Goal: Task Accomplishment & Management: Use online tool/utility

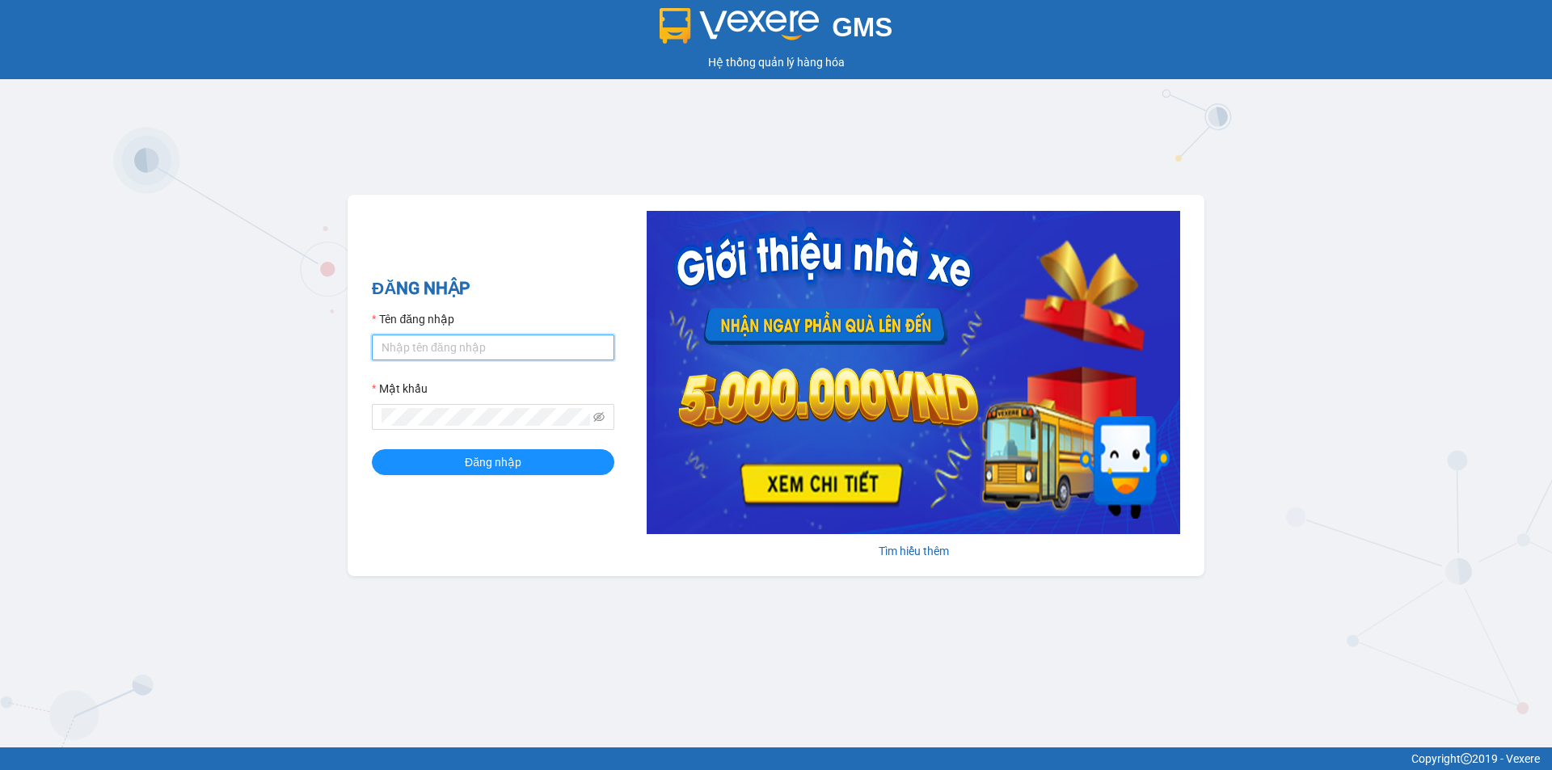
click at [504, 349] on input "Tên đăng nhập" at bounding box center [493, 348] width 242 height 26
type input "haonam.apq"
click at [495, 470] on span "Đăng nhập" at bounding box center [493, 462] width 57 height 18
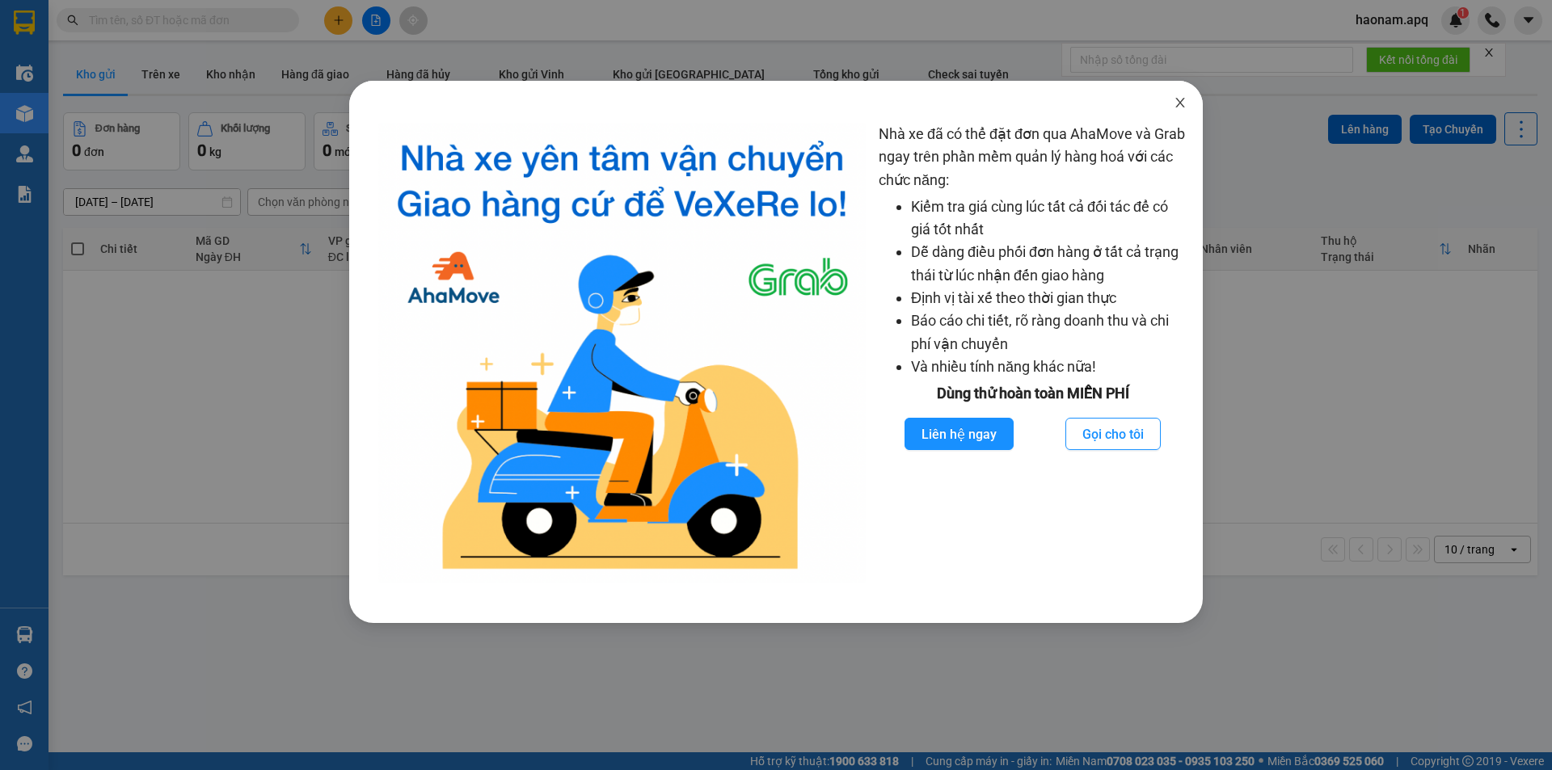
click at [1184, 97] on icon "close" at bounding box center [1180, 102] width 13 height 13
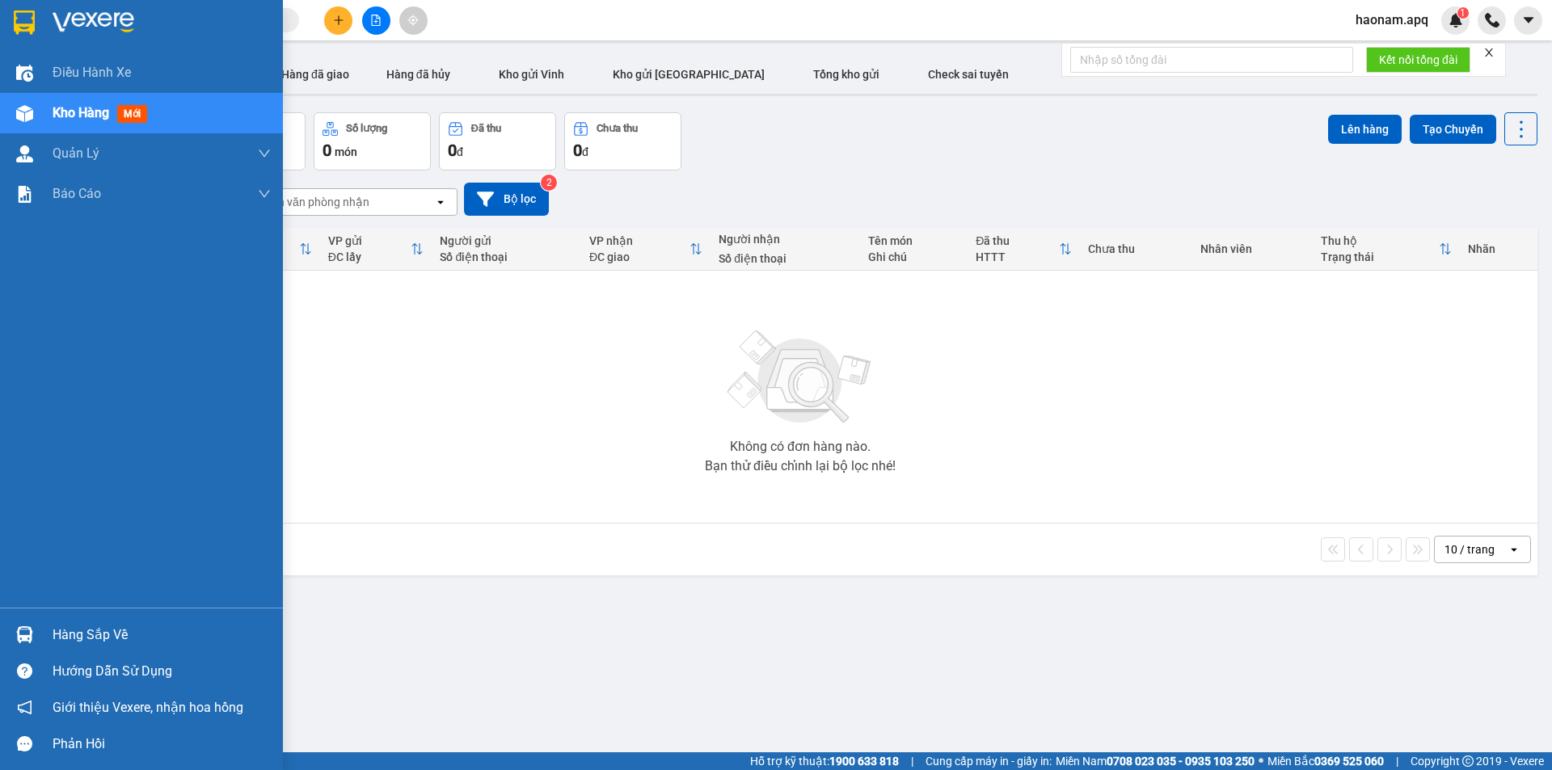
click at [89, 635] on div "Hàng sắp về" at bounding box center [162, 635] width 218 height 24
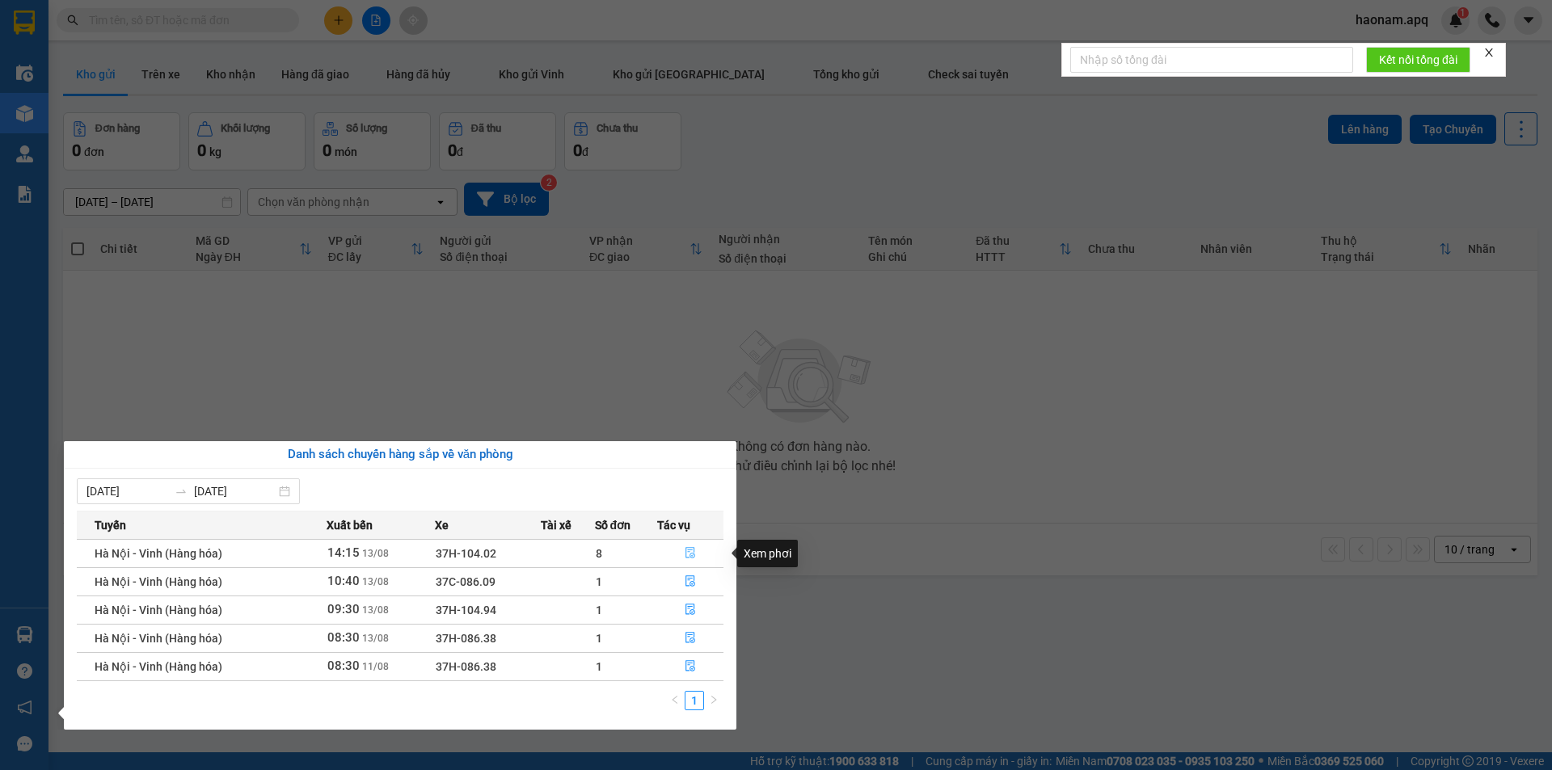
click at [665, 555] on button "button" at bounding box center [690, 554] width 65 height 26
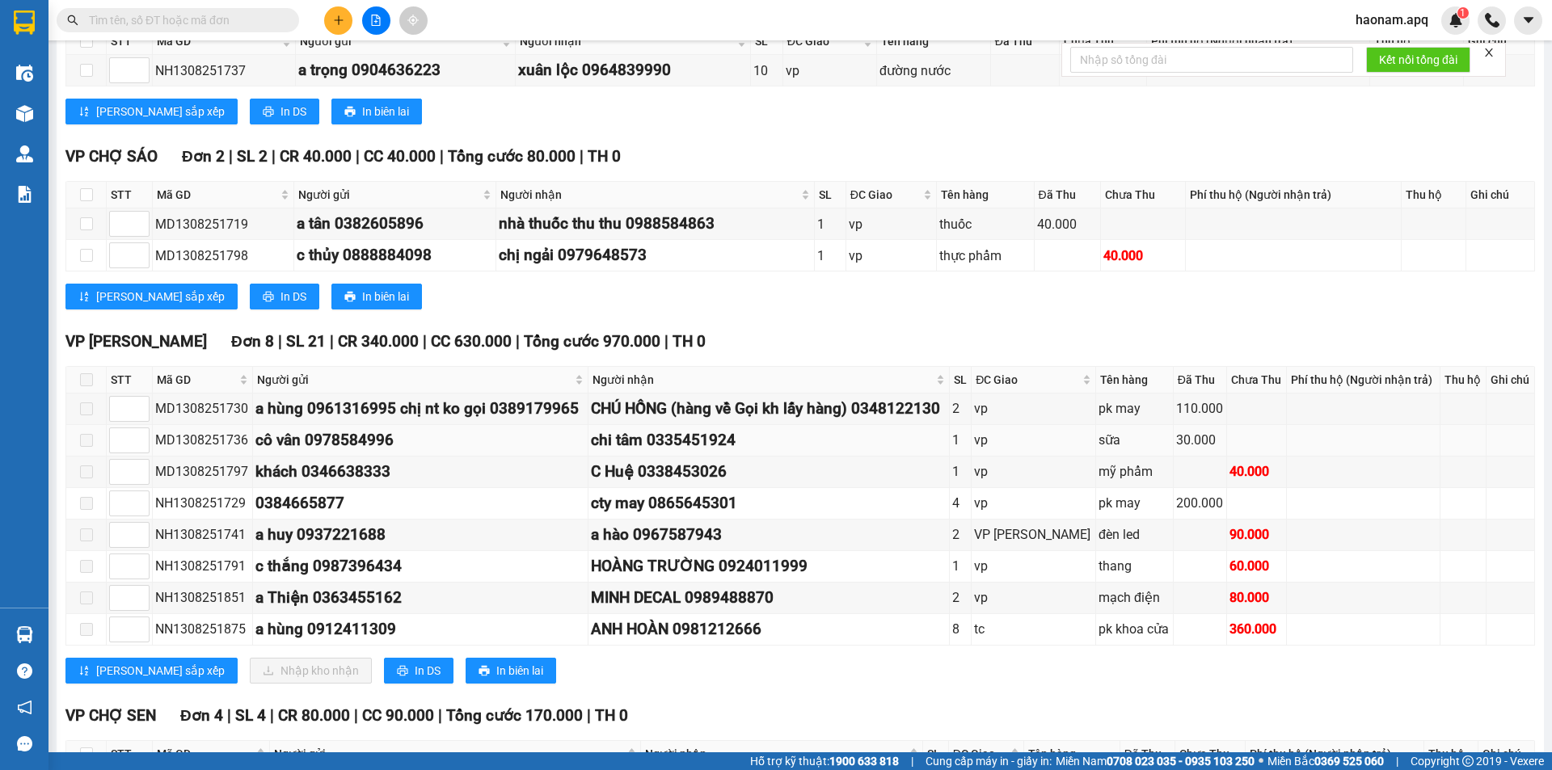
scroll to position [323, 0]
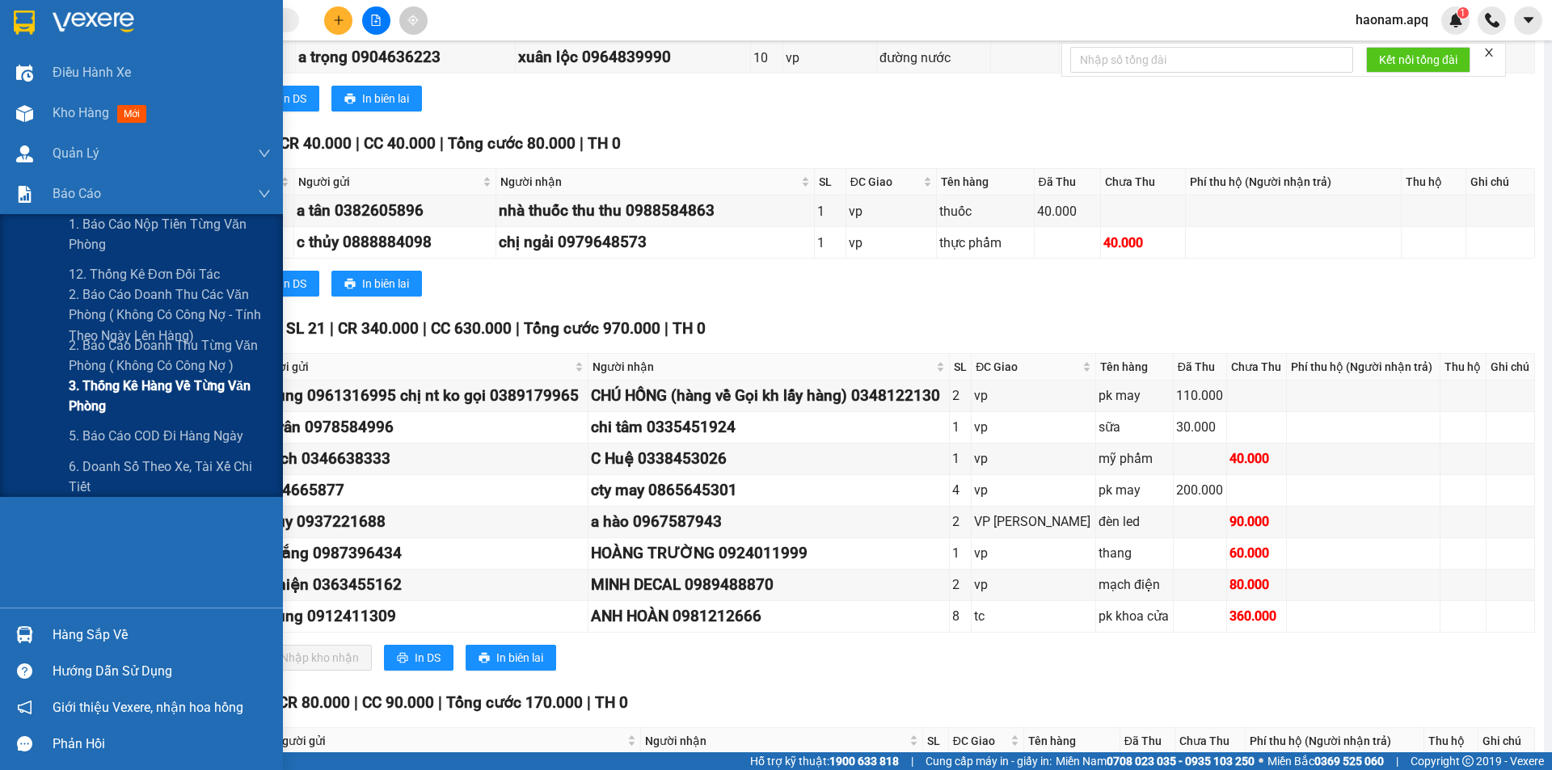
click at [210, 381] on span "3. Thống kê hàng về từng văn phòng" at bounding box center [170, 396] width 202 height 40
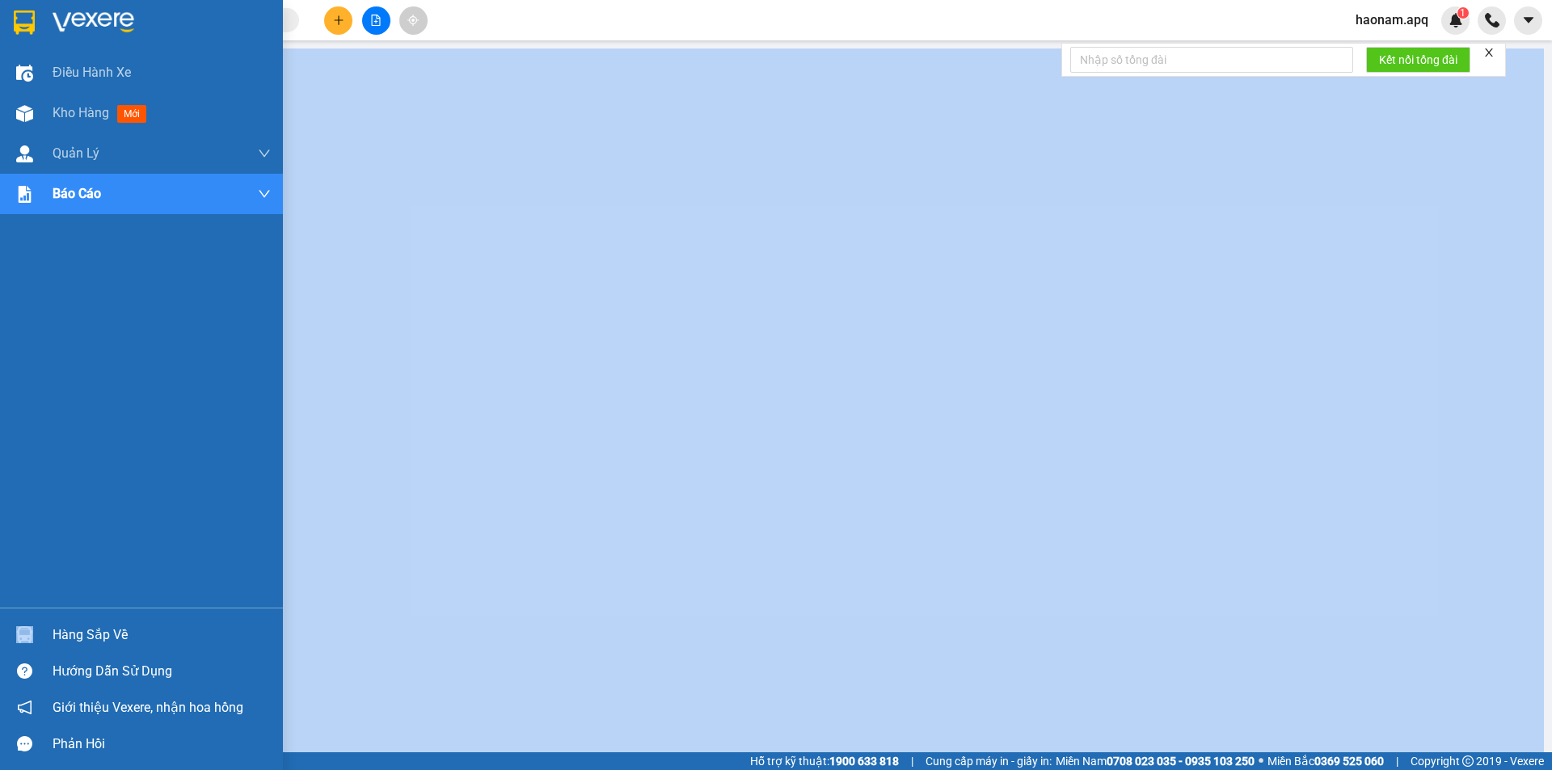
click at [79, 622] on div "Hàng sắp về" at bounding box center [141, 635] width 283 height 36
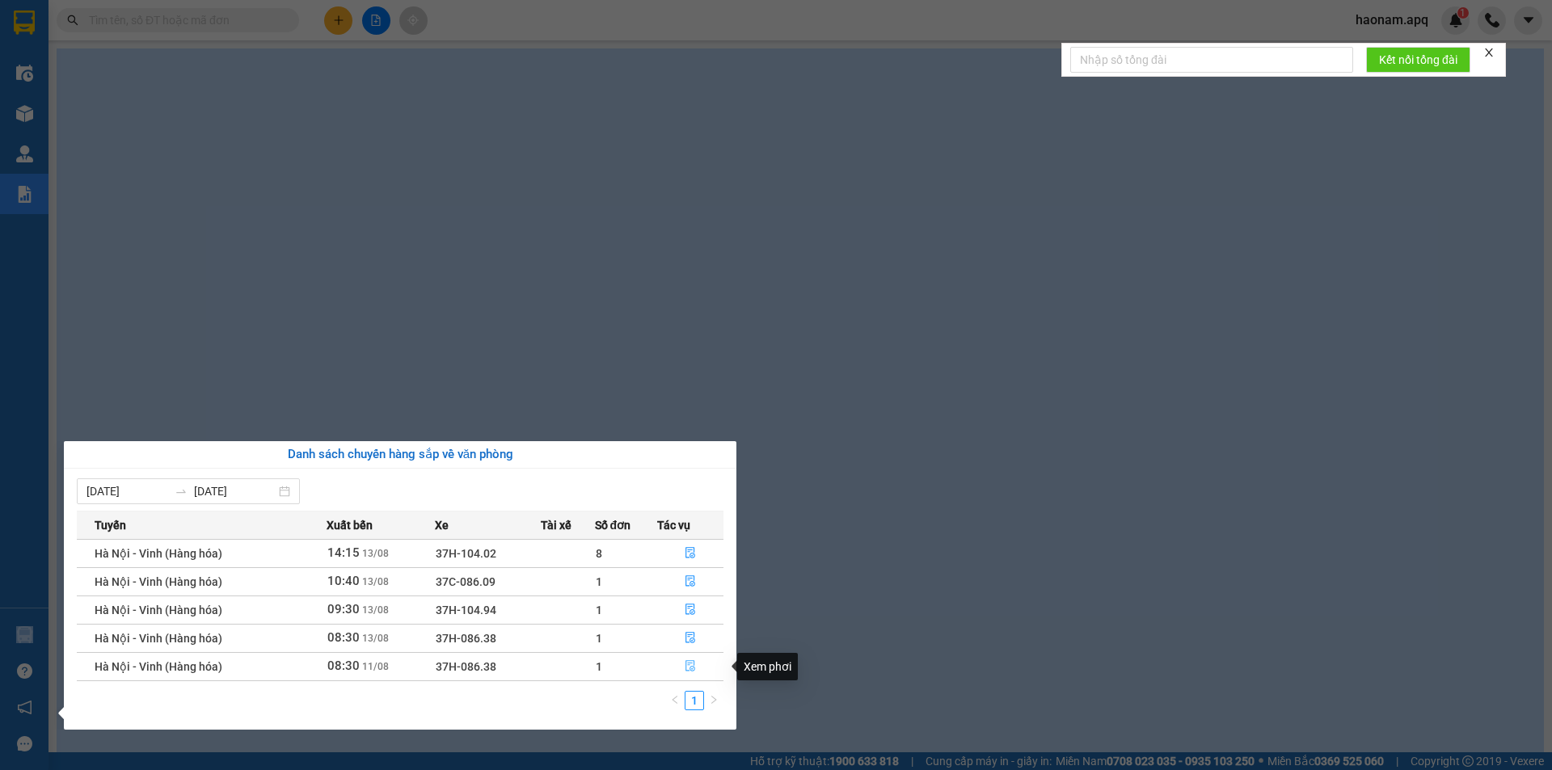
click at [668, 672] on button "button" at bounding box center [690, 667] width 65 height 26
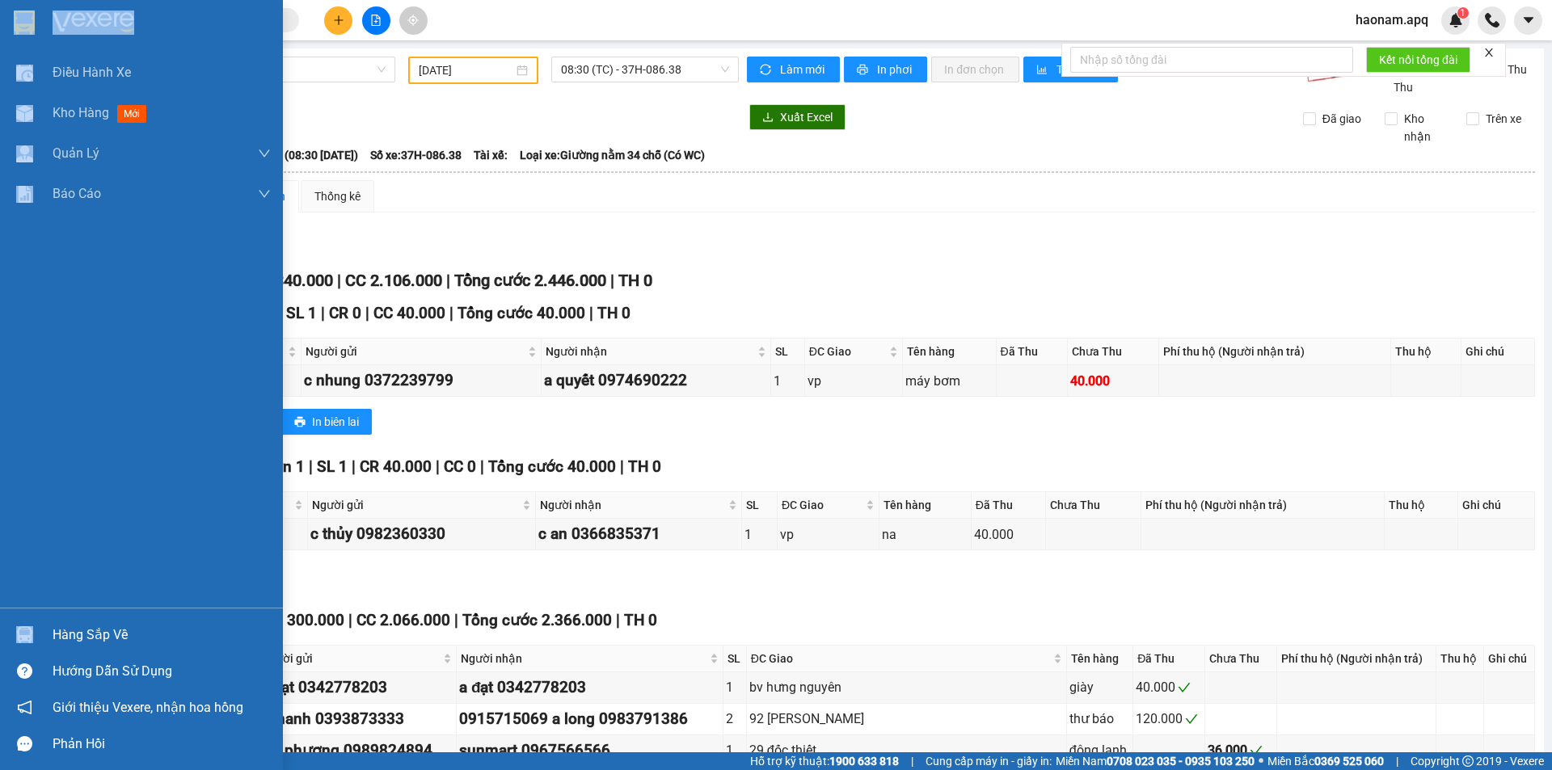
drag, startPoint x: 99, startPoint y: 636, endPoint x: 419, endPoint y: 636, distance: 319.2
click at [100, 636] on div "Hàng sắp về" at bounding box center [162, 635] width 218 height 24
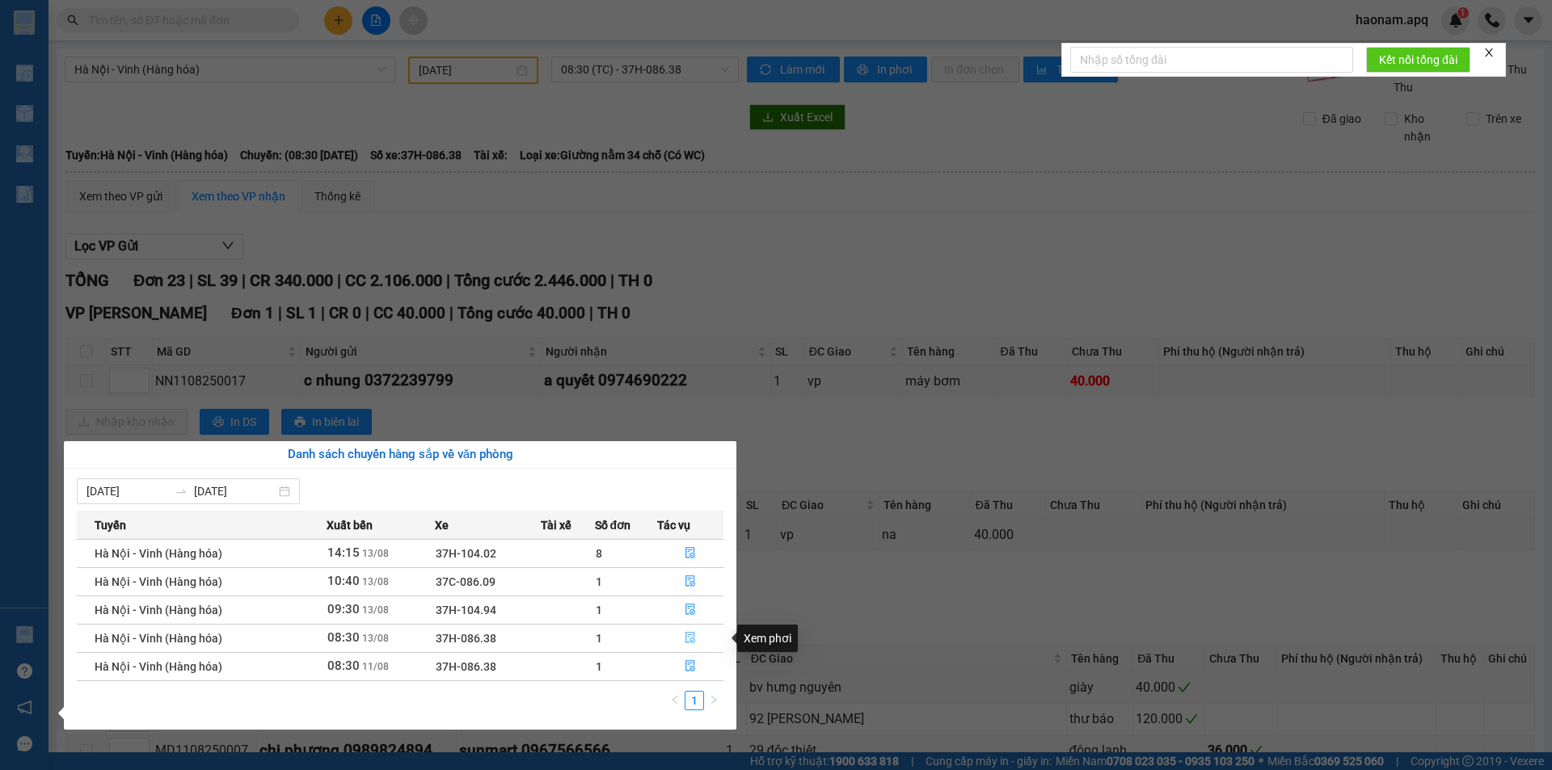
click at [667, 641] on button "button" at bounding box center [690, 639] width 65 height 26
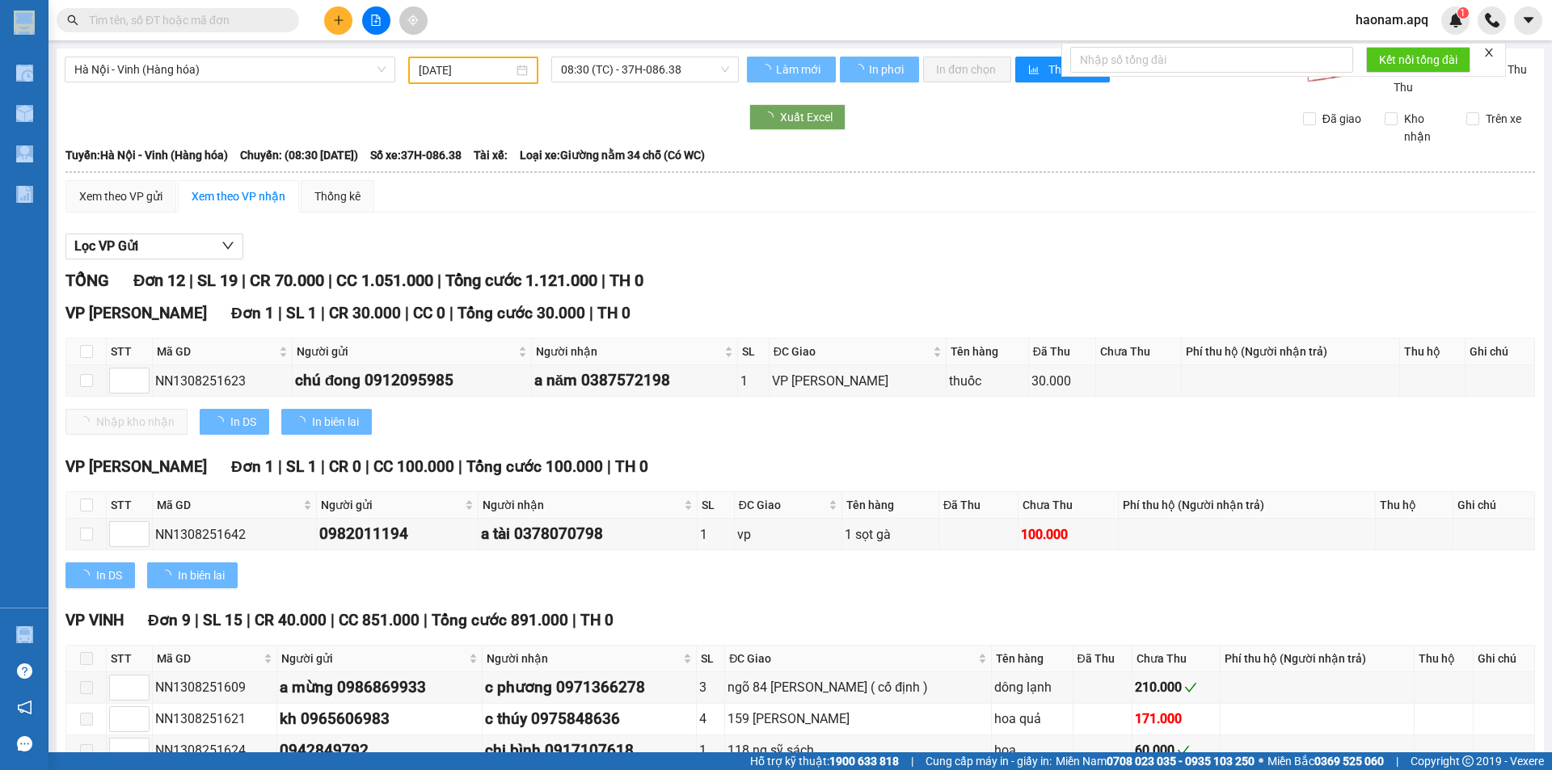
type input "[DATE]"
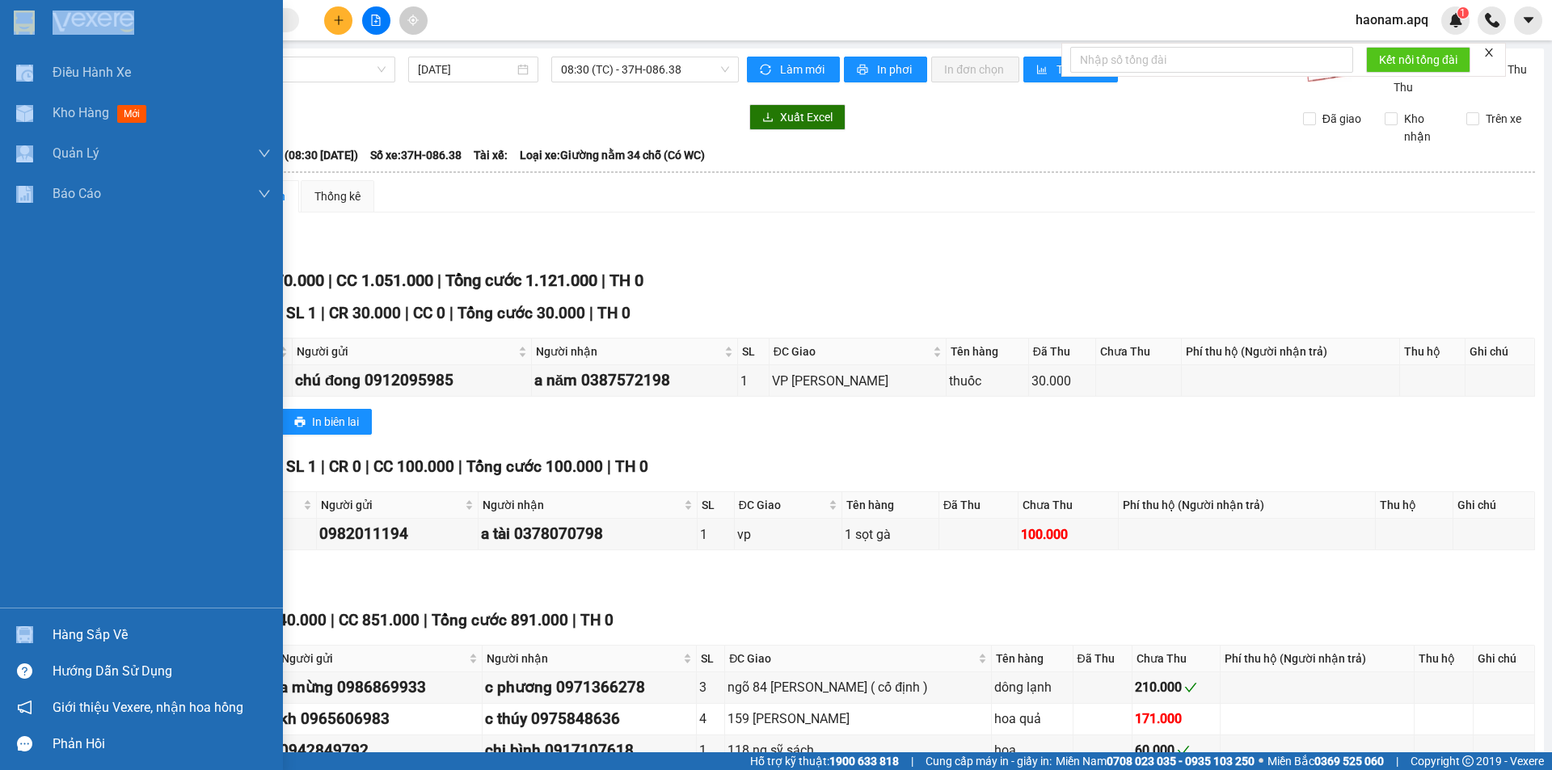
click at [74, 632] on div "Hàng sắp về" at bounding box center [162, 635] width 218 height 24
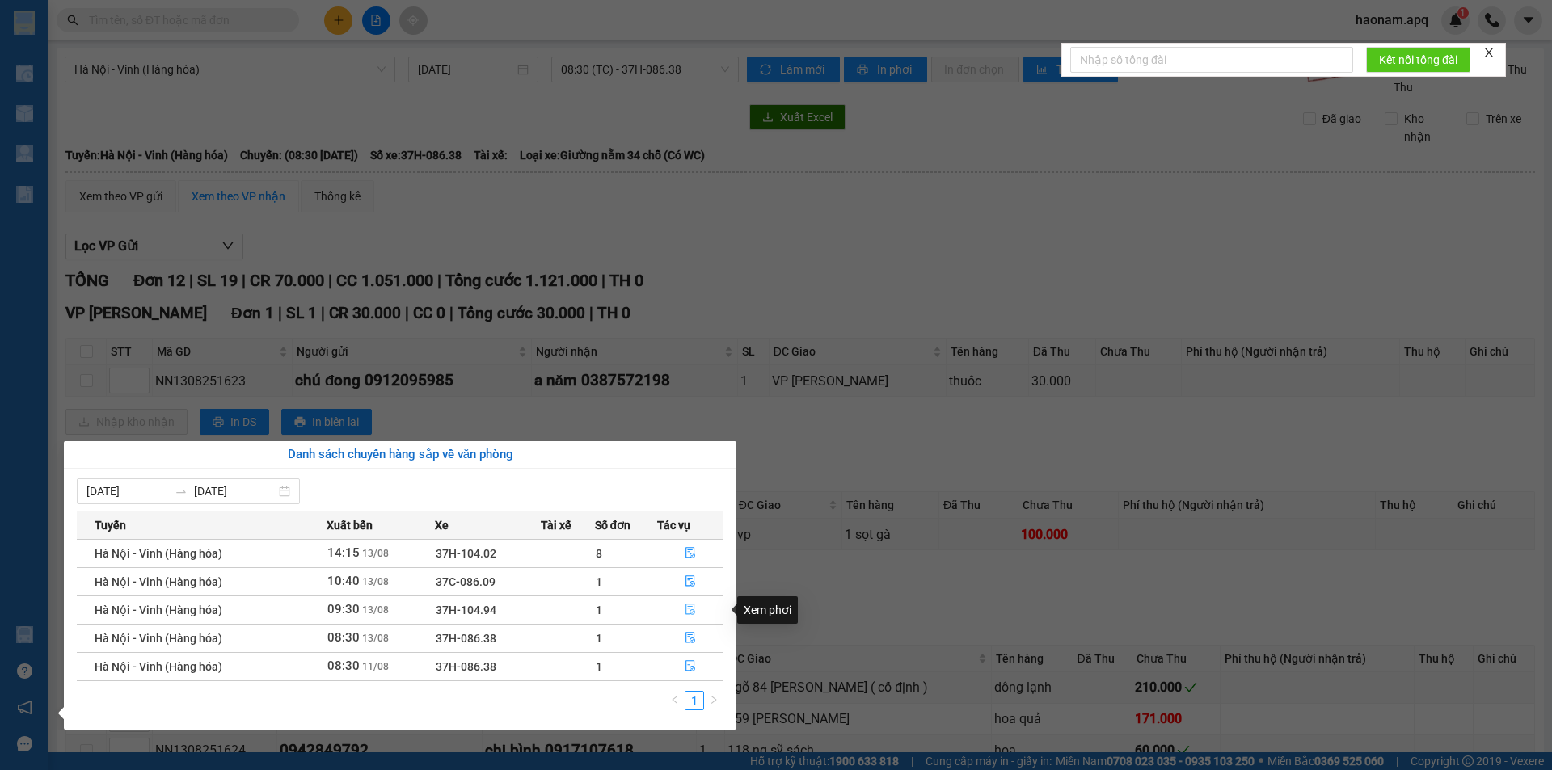
click at [659, 611] on button "button" at bounding box center [690, 610] width 65 height 26
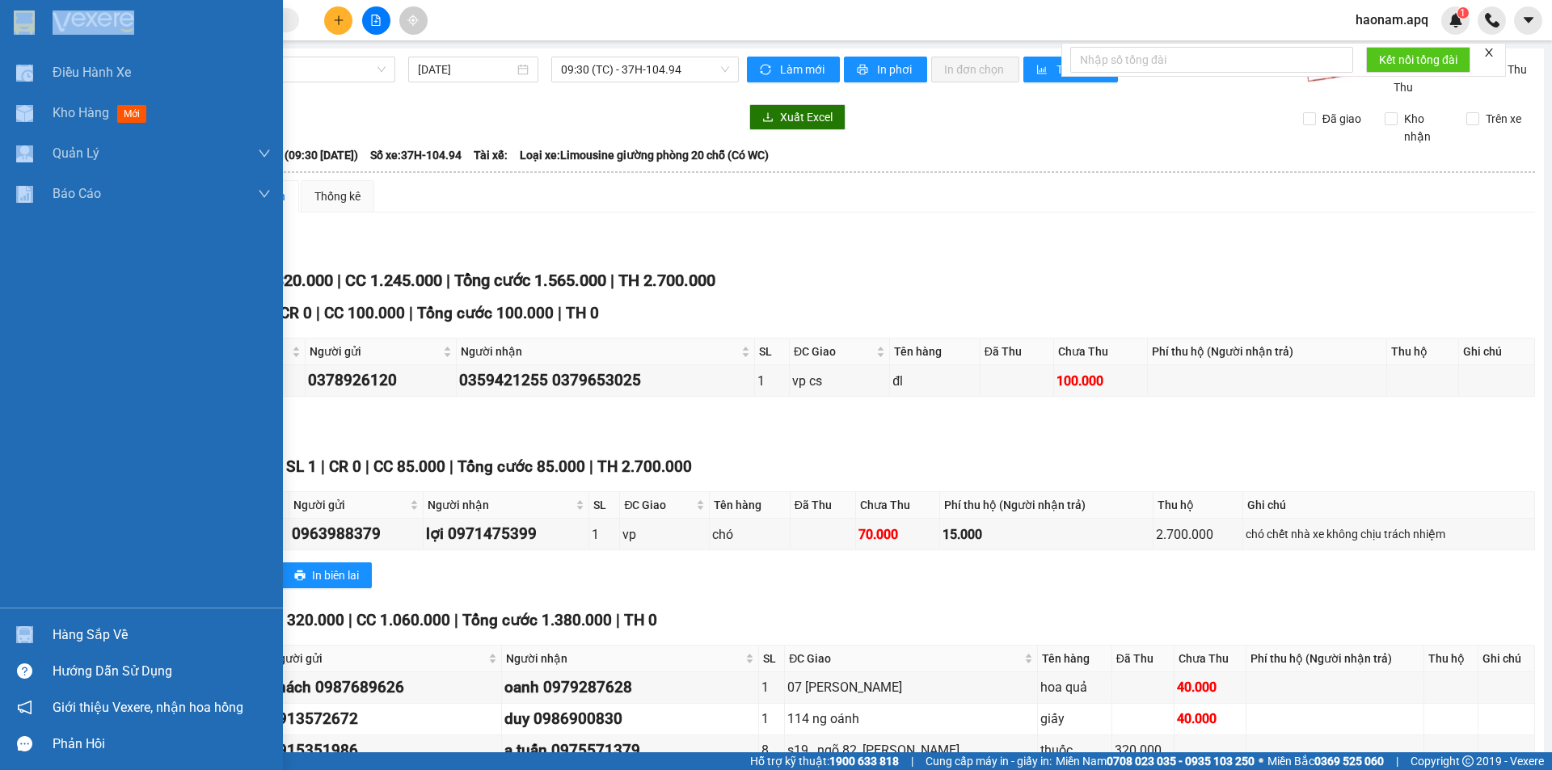
click at [127, 630] on div "Hàng sắp về" at bounding box center [162, 635] width 218 height 24
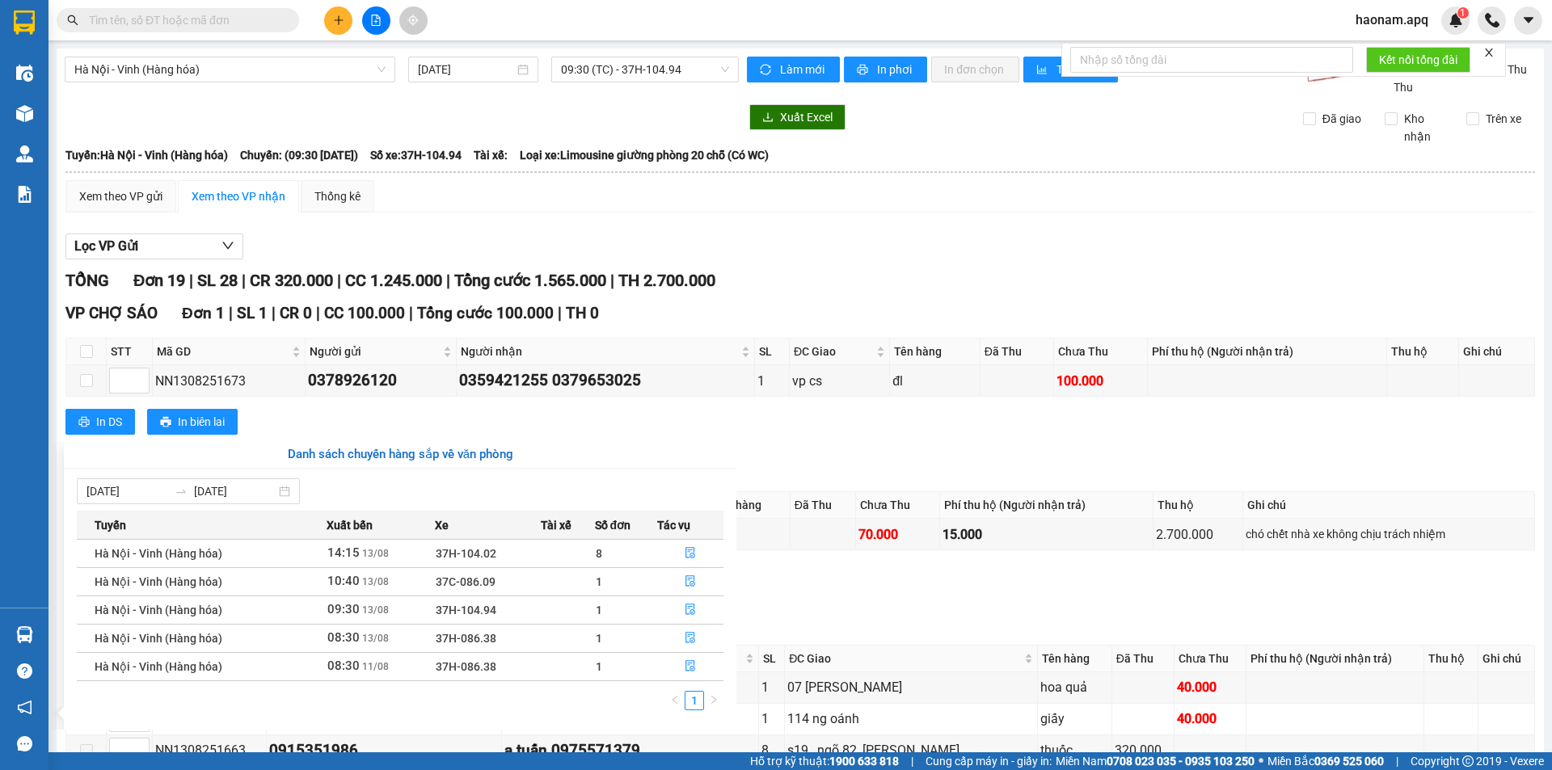
drag, startPoint x: 786, startPoint y: 436, endPoint x: 713, endPoint y: 430, distance: 73.0
click at [786, 436] on section "Kết quả tìm kiếm ( 0 ) Bộ lọc No Data haonam.apq 1 Điều hành xe Kho hàng mới Qu…" at bounding box center [776, 385] width 1552 height 770
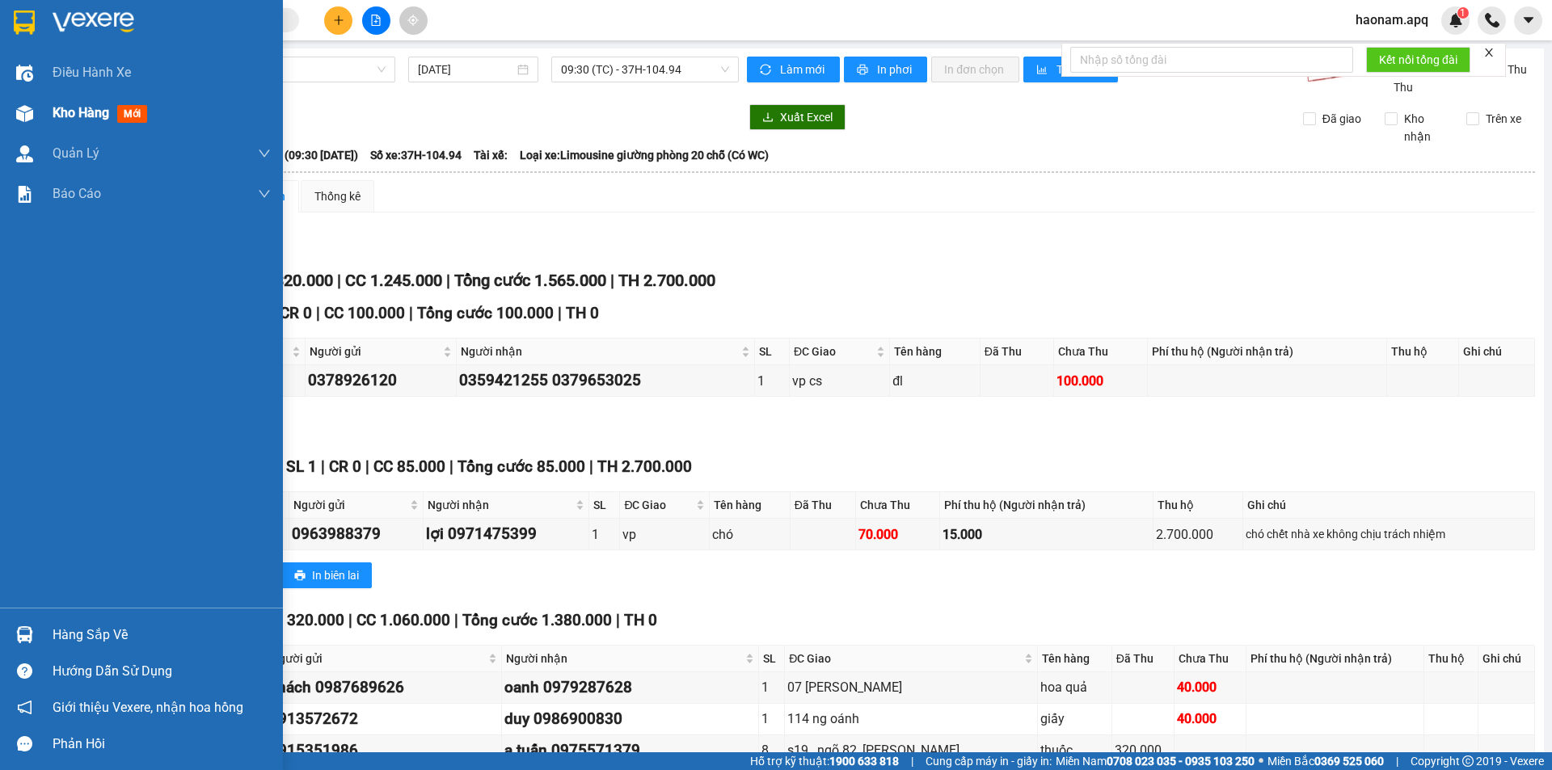
click at [70, 116] on span "Kho hàng" at bounding box center [81, 112] width 57 height 15
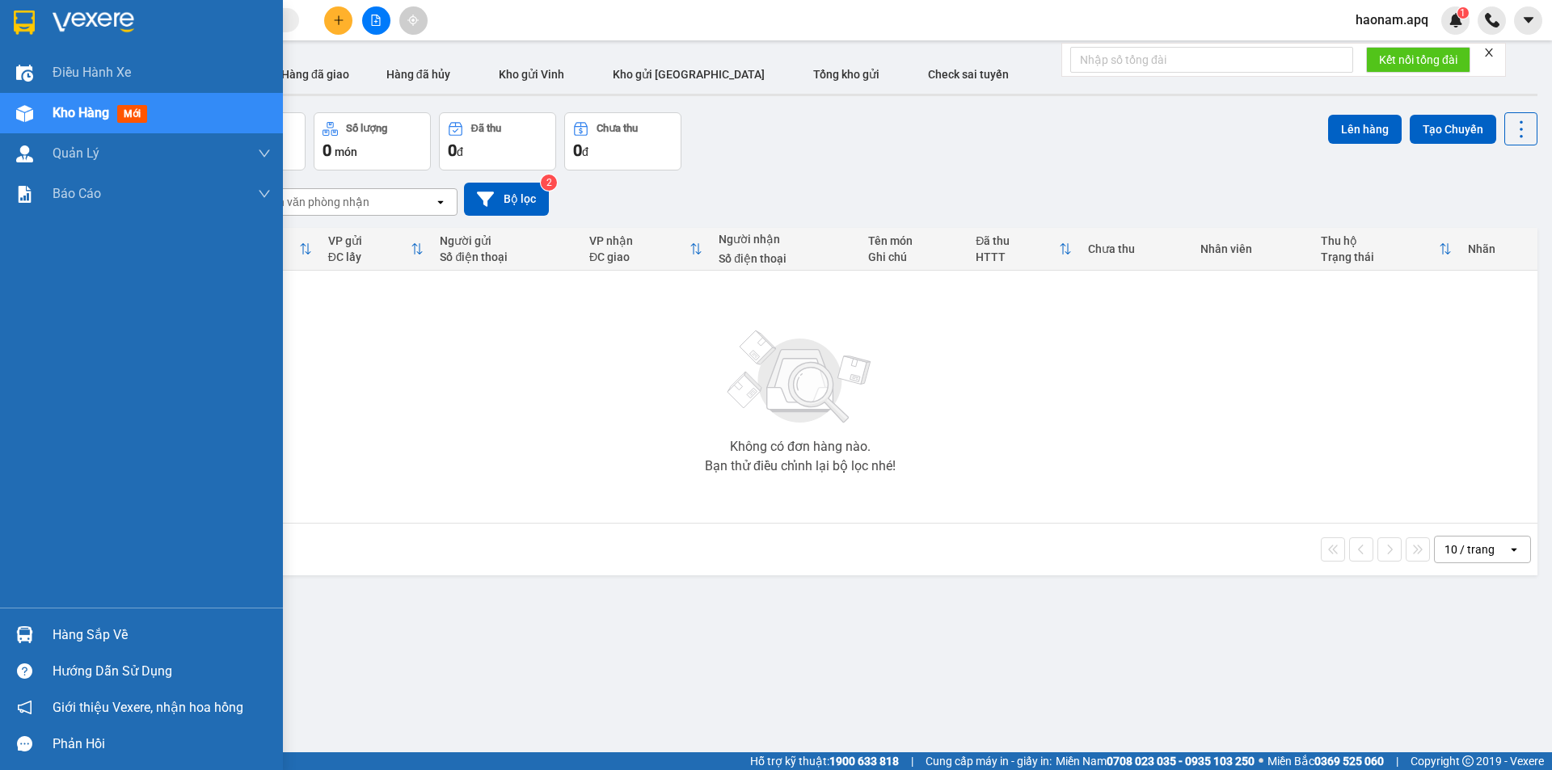
click at [89, 628] on div "Hàng sắp về" at bounding box center [162, 635] width 218 height 24
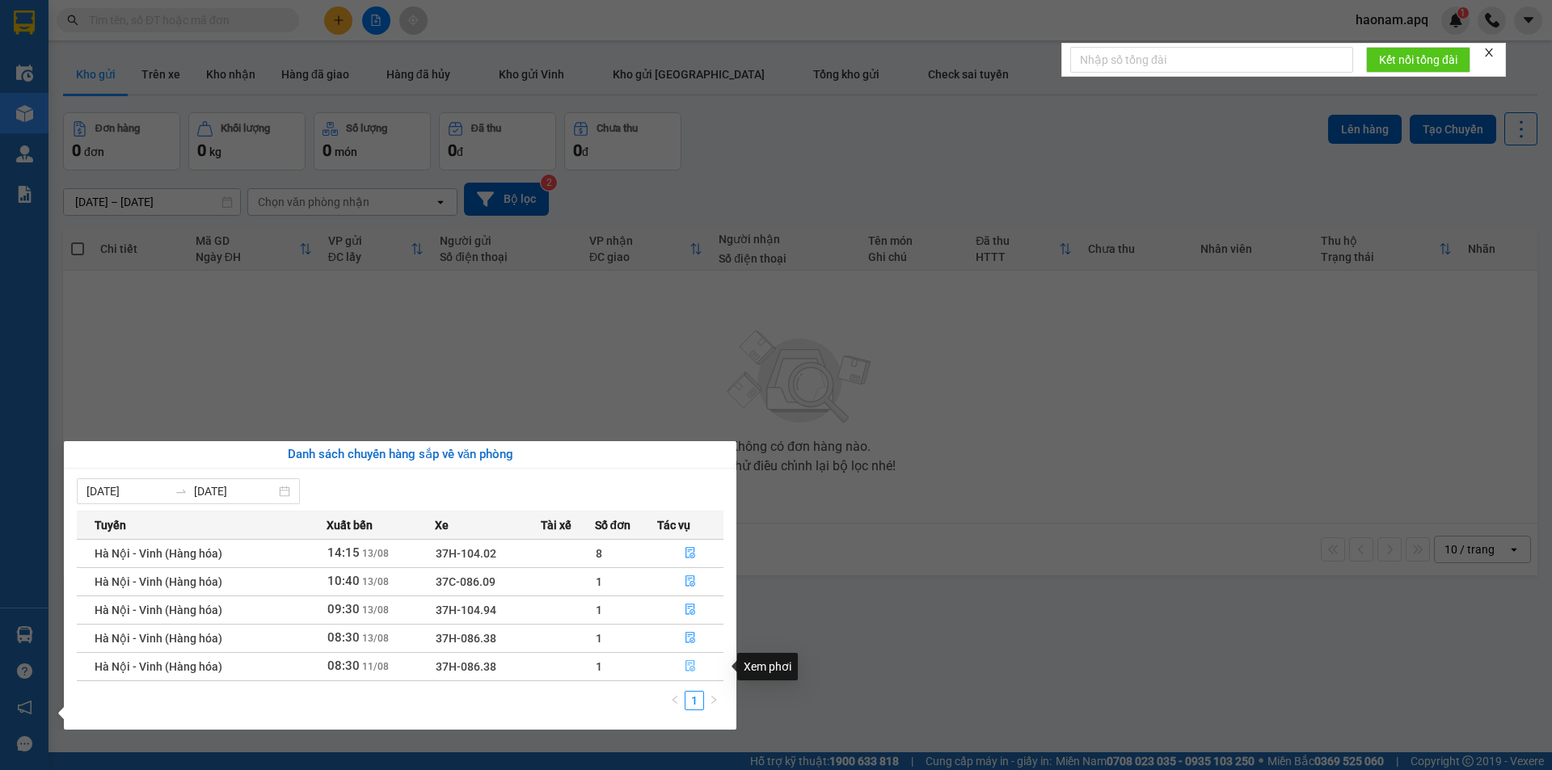
click at [663, 666] on button "button" at bounding box center [690, 667] width 65 height 26
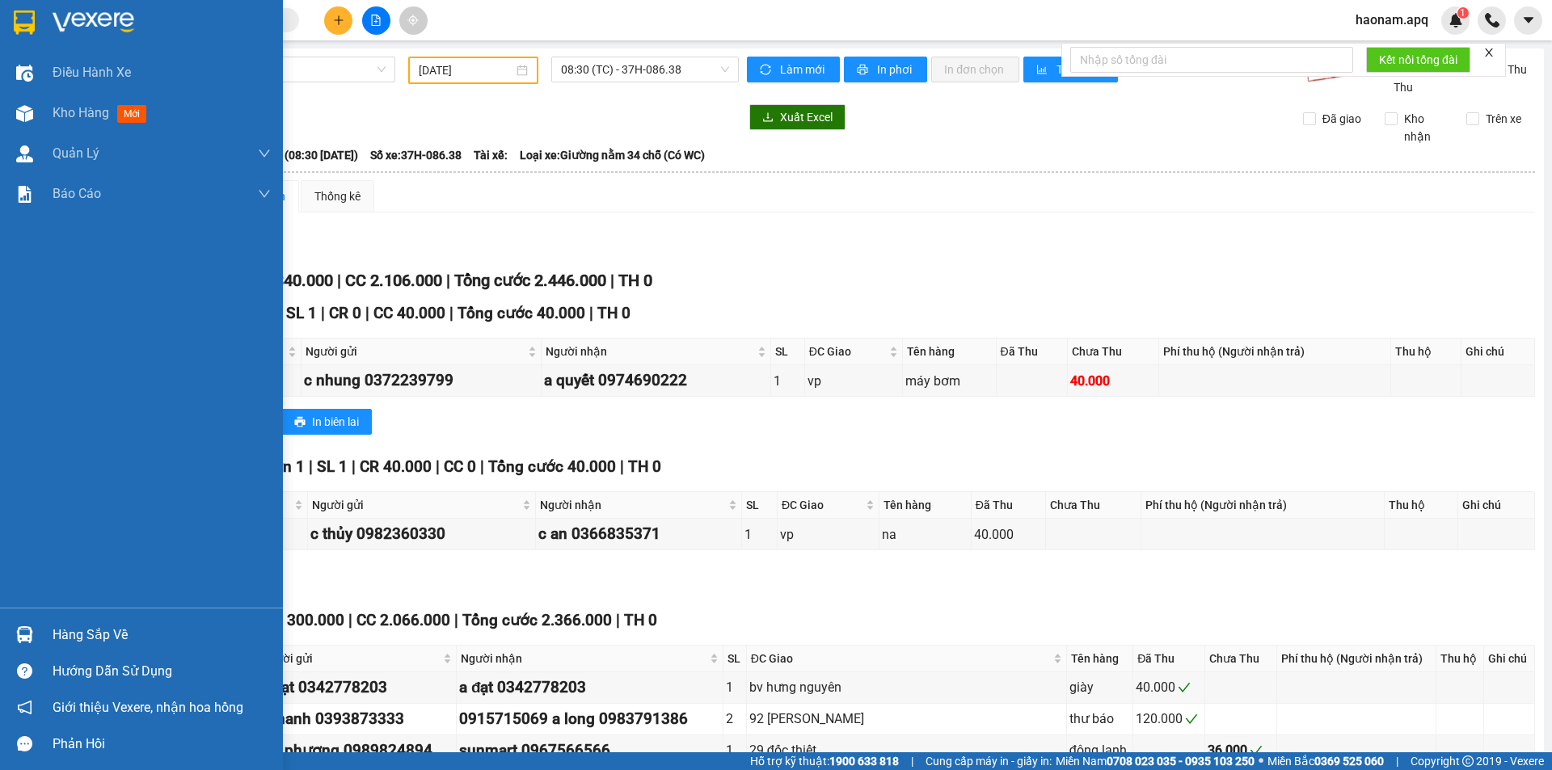
drag, startPoint x: 85, startPoint y: 634, endPoint x: 94, endPoint y: 632, distance: 9.2
click at [86, 634] on div "Hàng sắp về" at bounding box center [162, 635] width 218 height 24
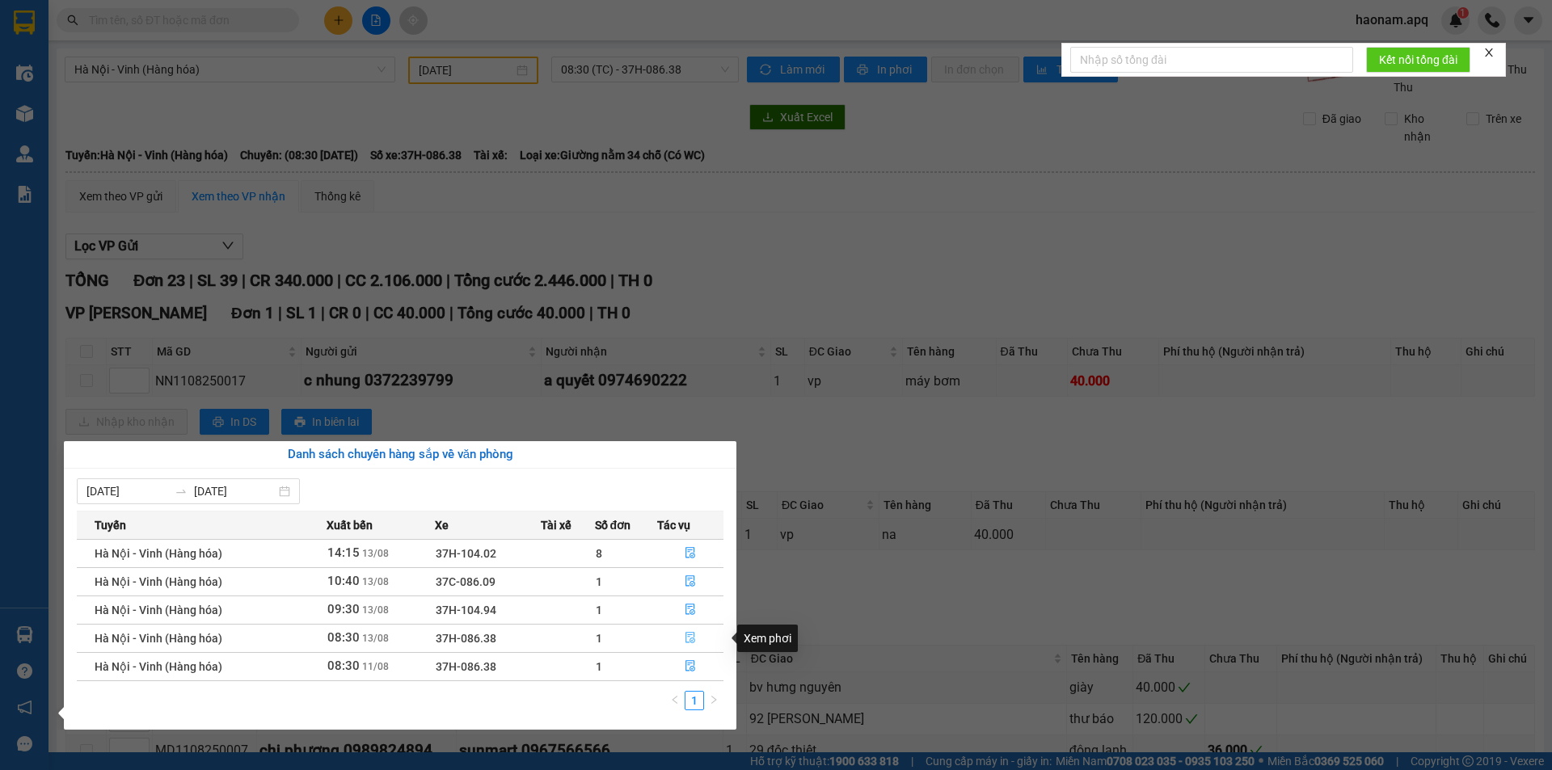
click at [672, 638] on button "button" at bounding box center [690, 639] width 65 height 26
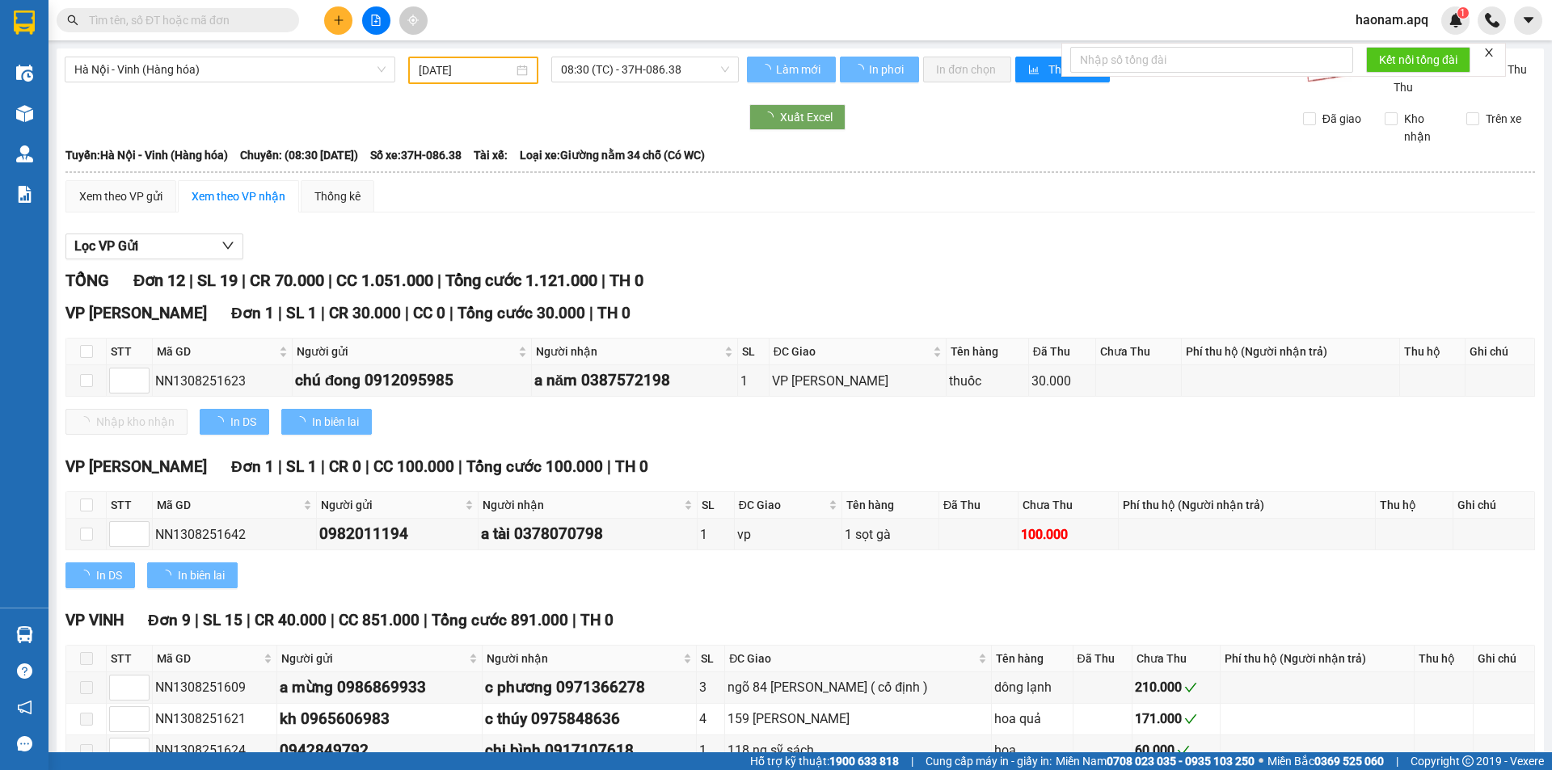
type input "[DATE]"
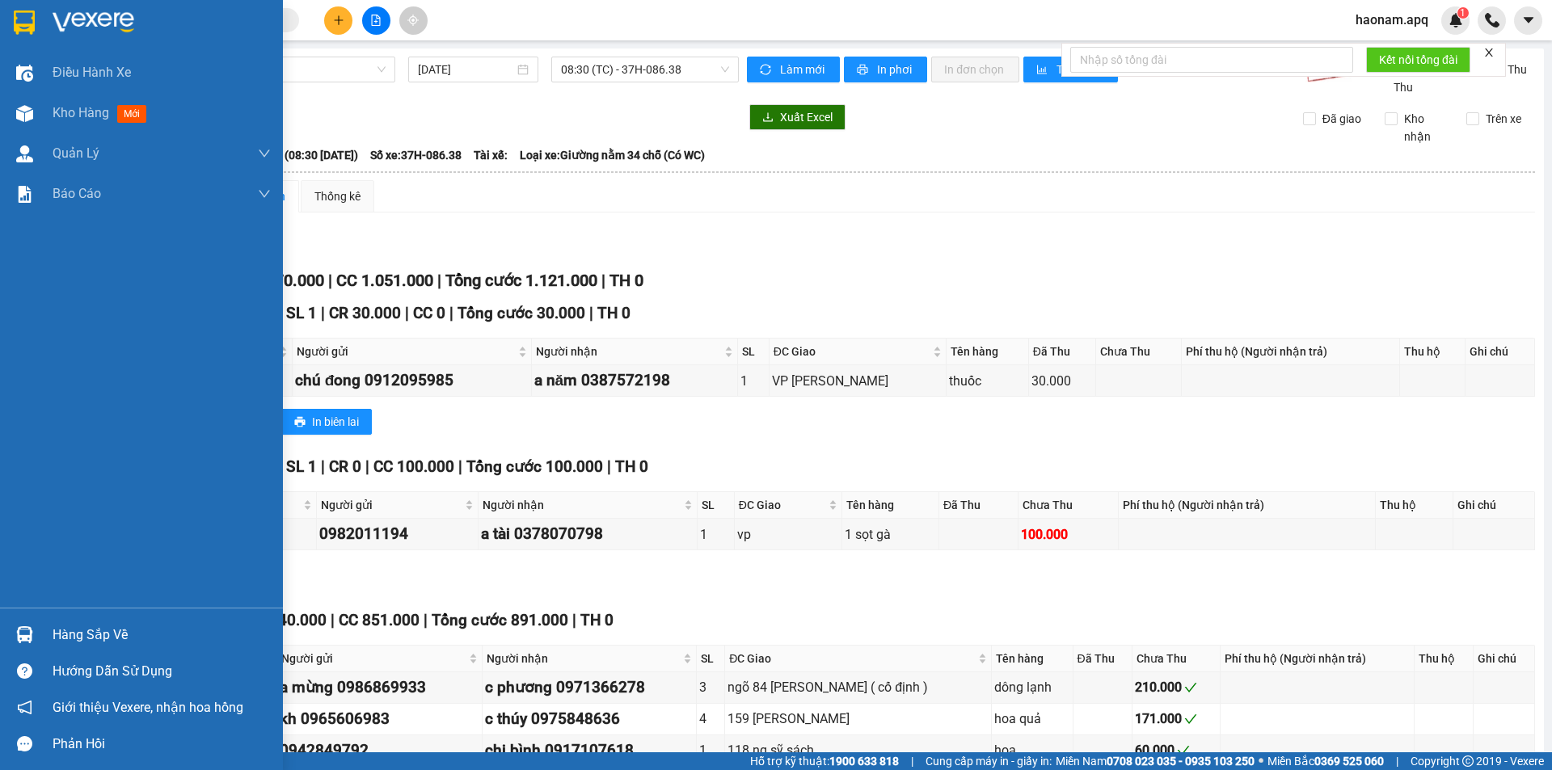
click at [105, 634] on div "Hàng sắp về" at bounding box center [162, 635] width 218 height 24
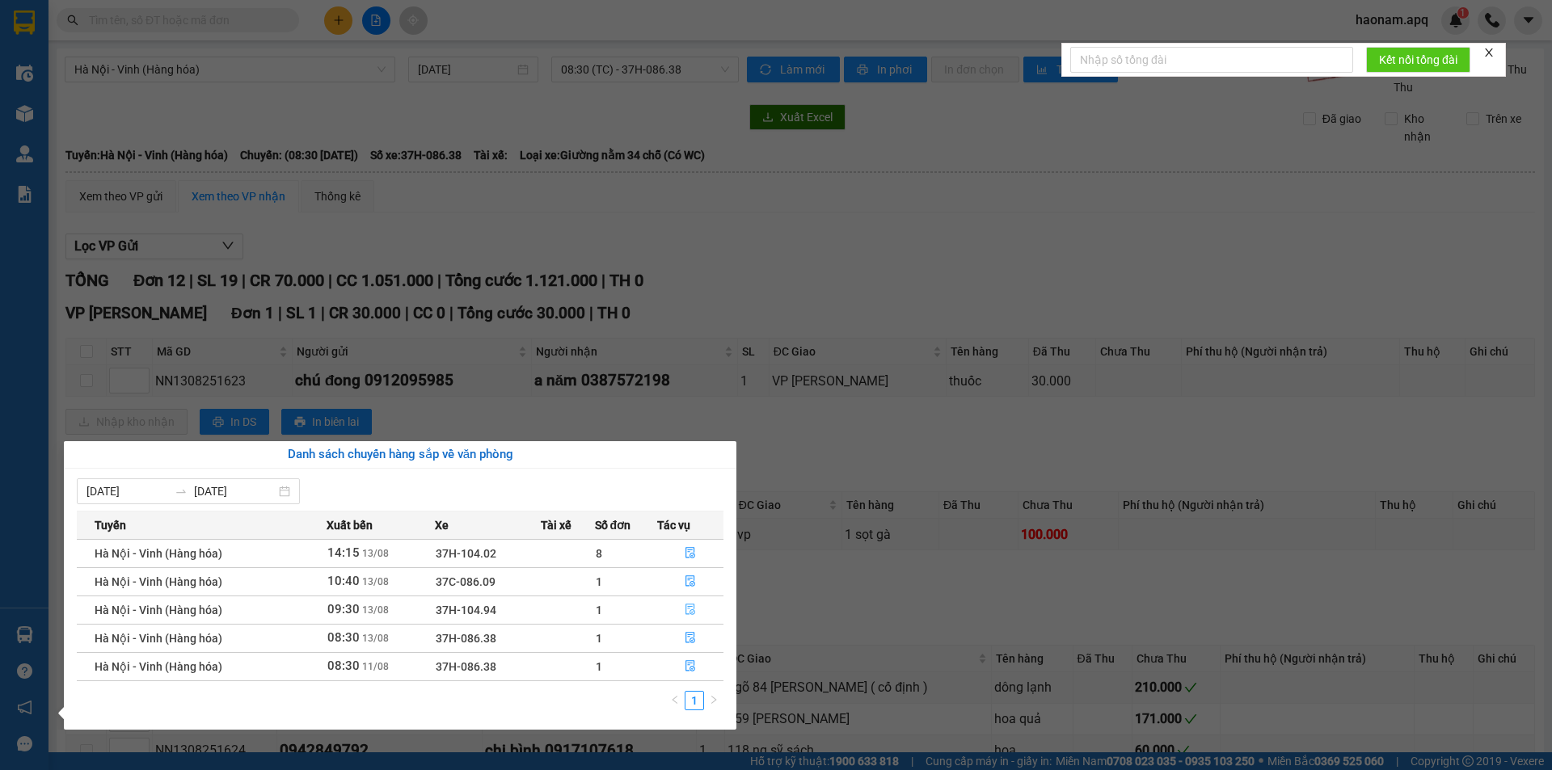
click at [658, 610] on button "button" at bounding box center [690, 610] width 65 height 26
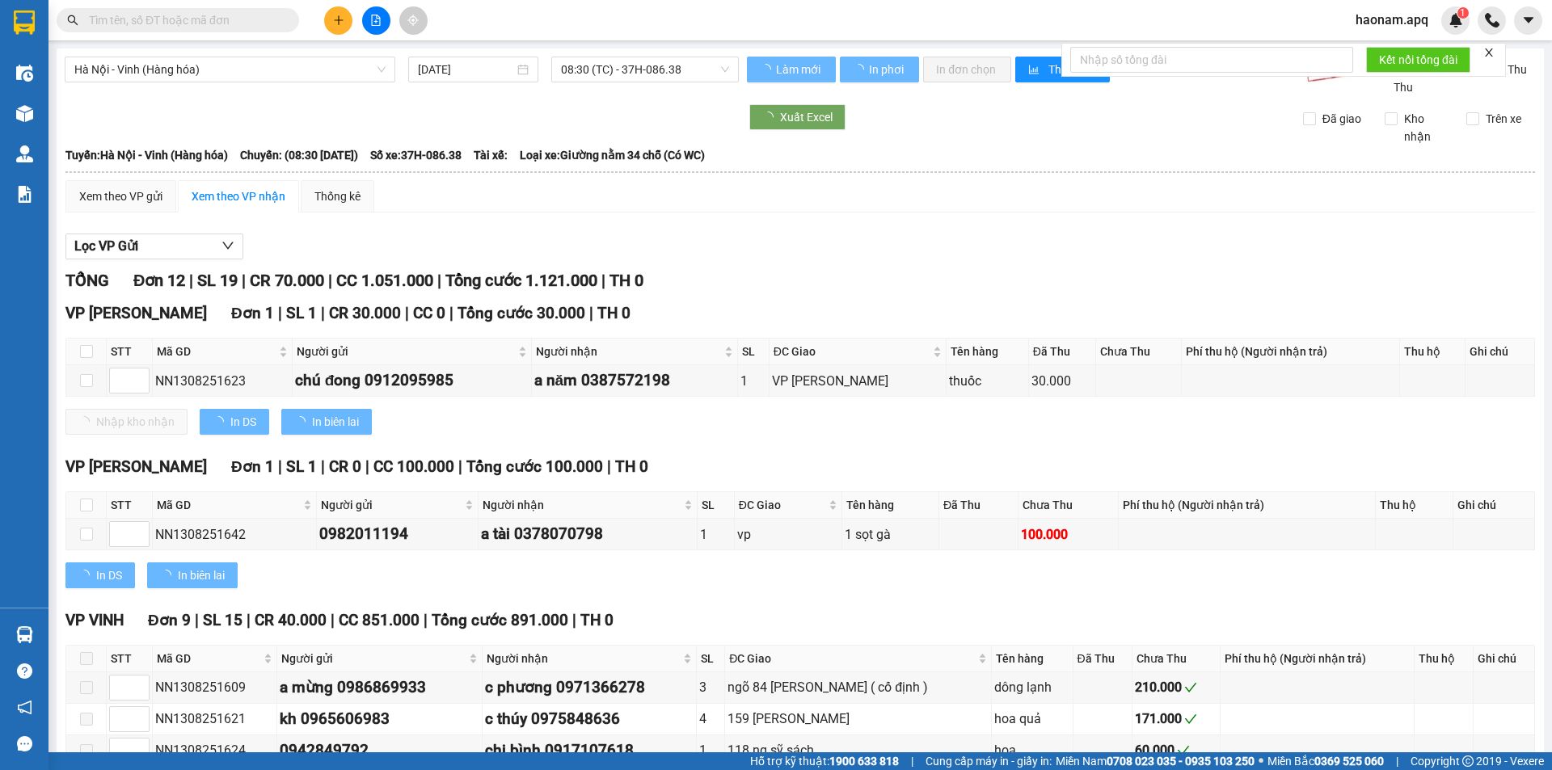
click at [667, 613] on div "VP VINH Đơn 9 | SL 15 | CR 40.000 | CC 851.000 | Tổng cước 891.000 | TH 0" at bounding box center [799, 621] width 1469 height 24
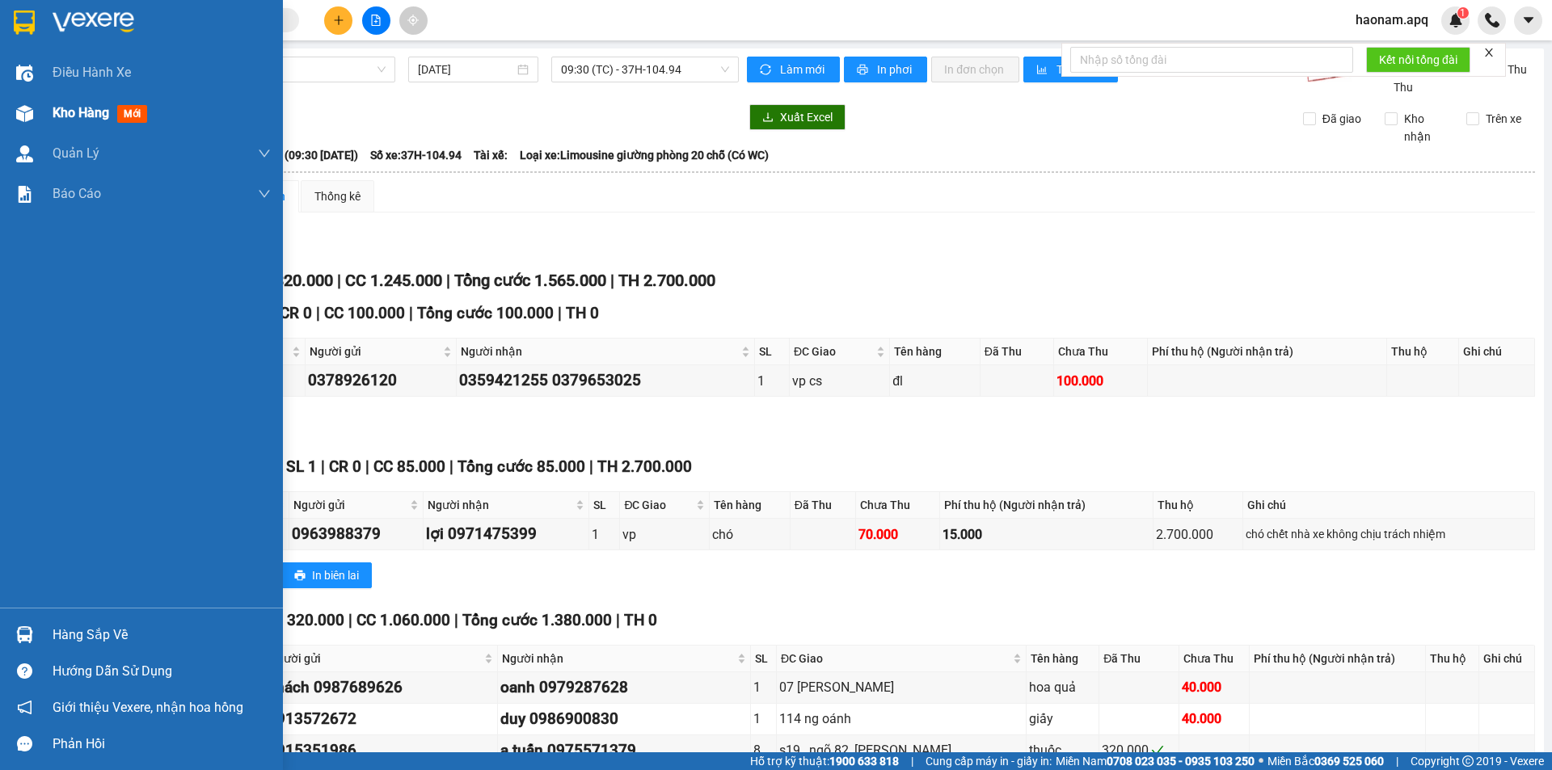
click at [69, 115] on span "Kho hàng" at bounding box center [81, 112] width 57 height 15
